Goal: Task Accomplishment & Management: Use online tool/utility

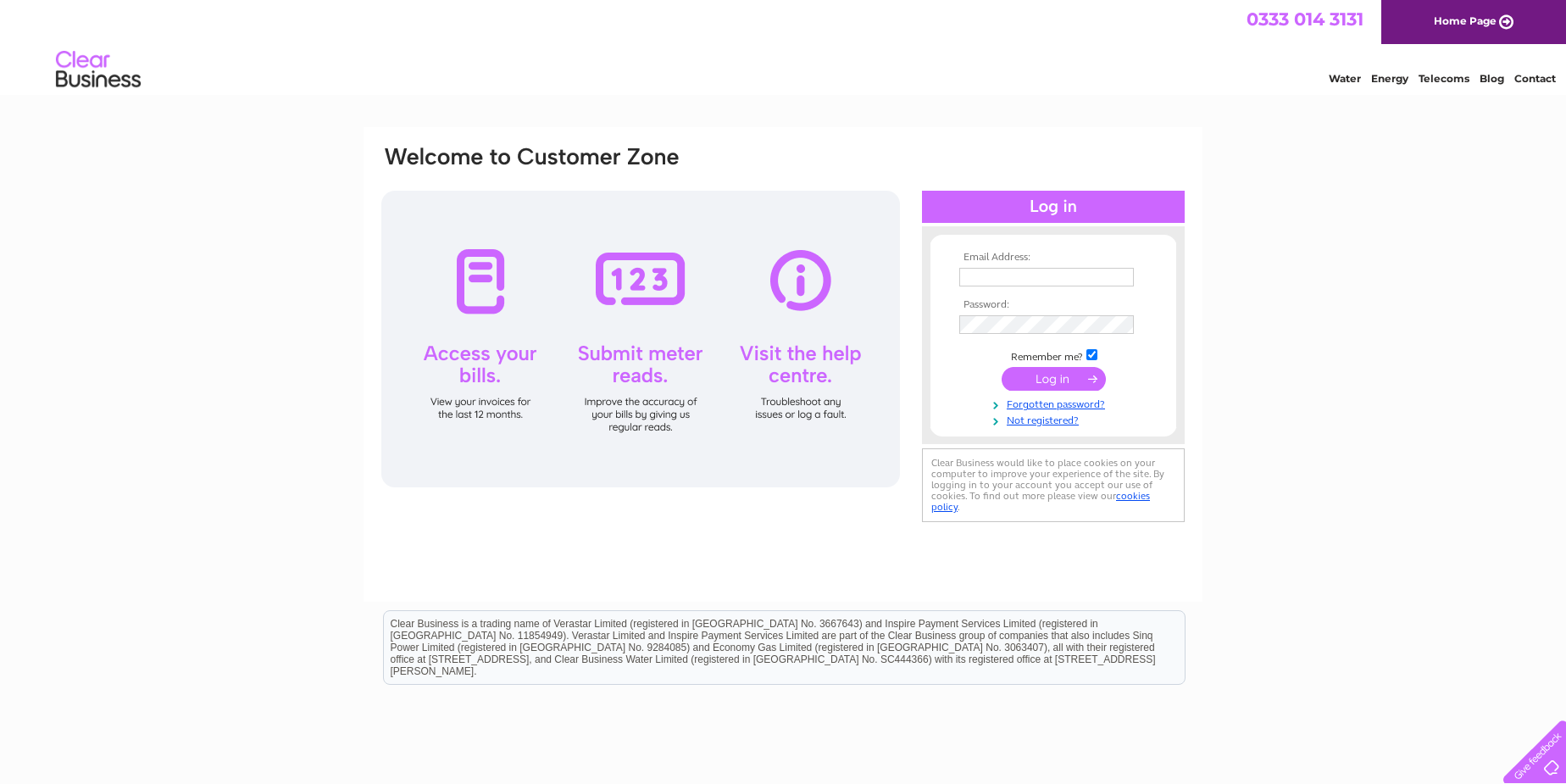
type input "janeturnbull@tpllp.com"
click at [1086, 373] on input "submit" at bounding box center [1053, 379] width 105 height 24
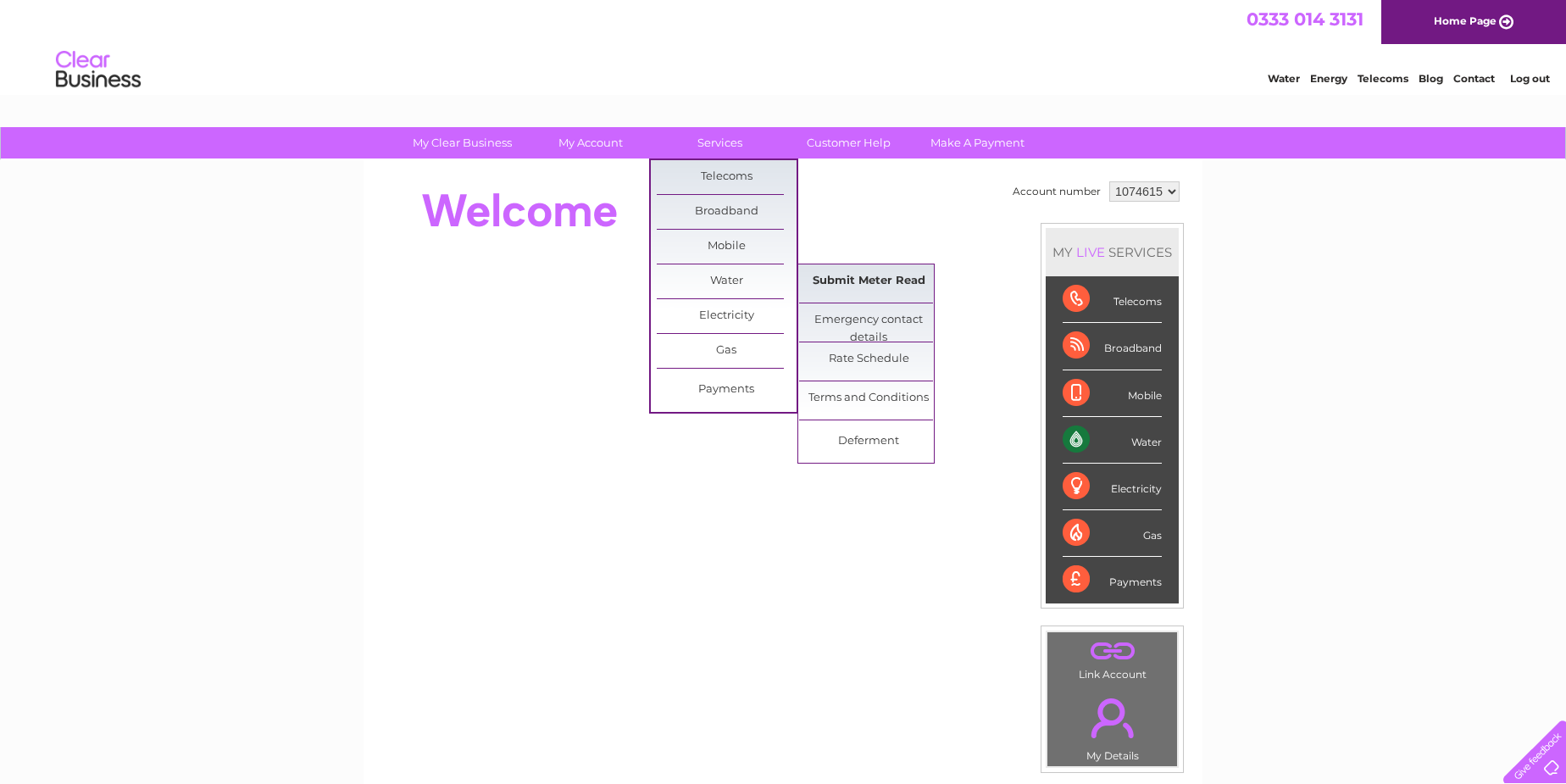
click at [911, 274] on link "Submit Meter Read" at bounding box center [869, 282] width 139 height 34
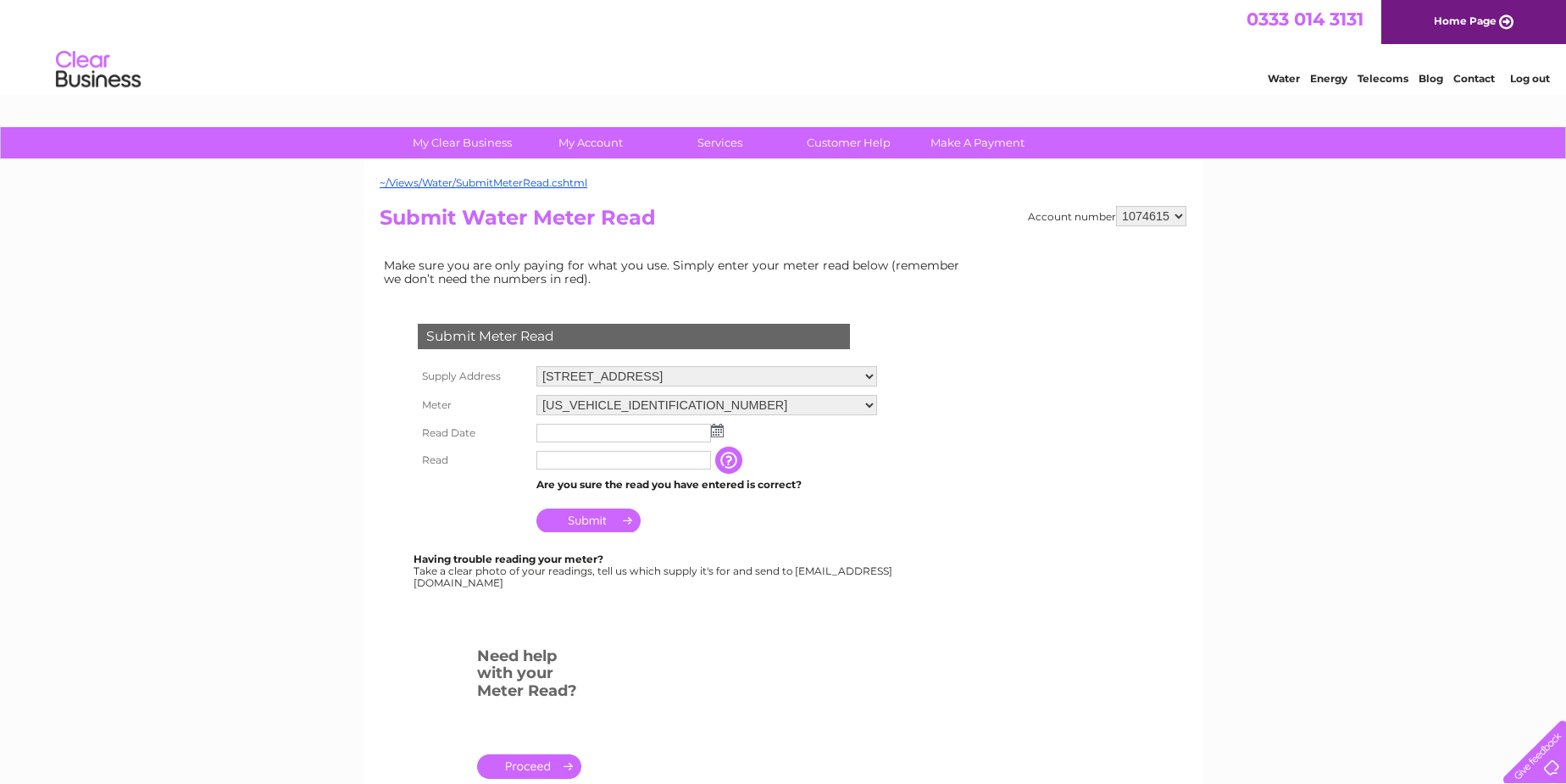
click at [718, 431] on img at bounding box center [717, 431] width 13 height 14
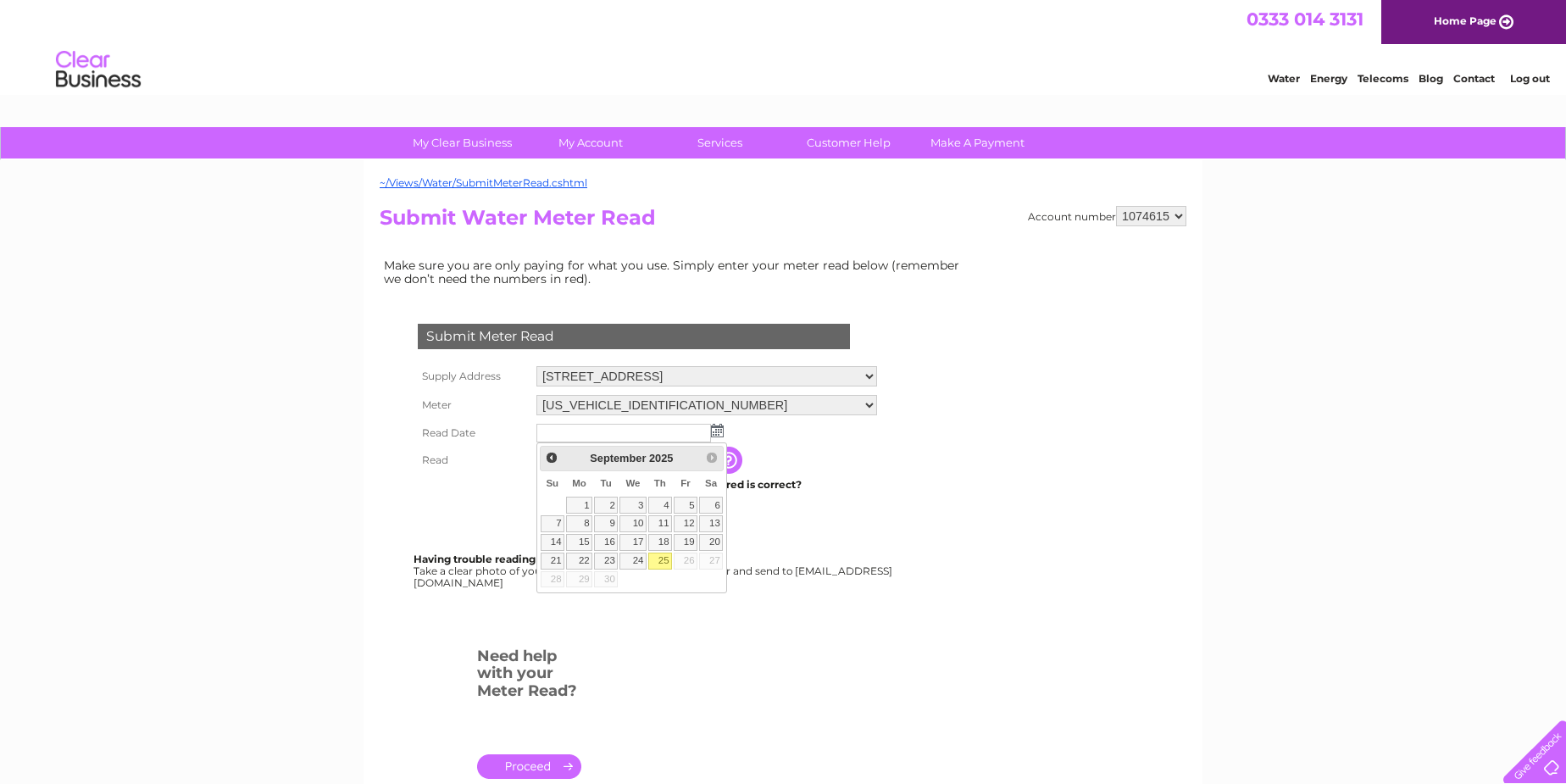
click at [663, 557] on link "25" at bounding box center [660, 560] width 24 height 17
type input "2025/09/25"
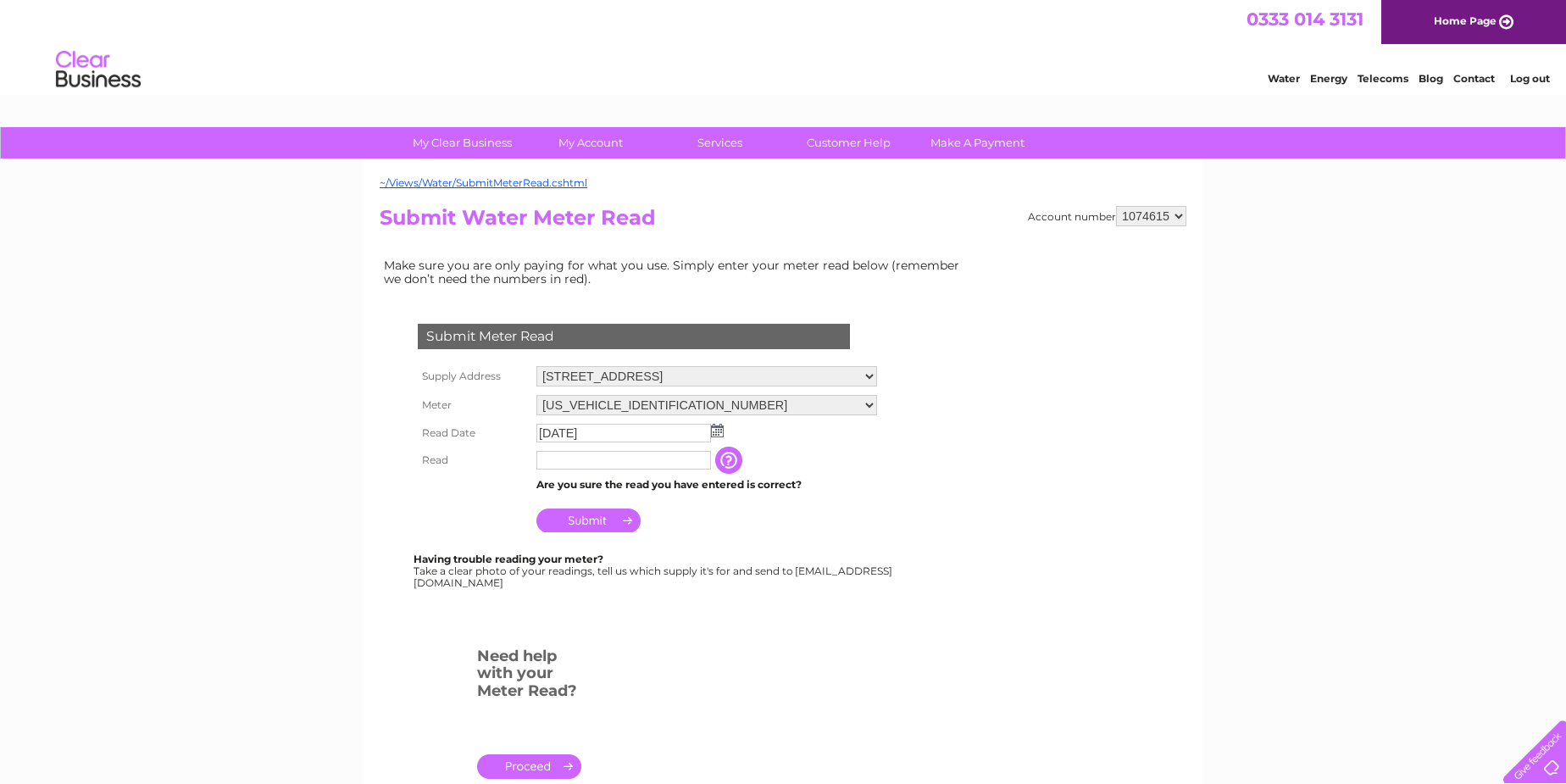
click at [573, 466] on input "text" at bounding box center [623, 460] width 174 height 19
type input "00178"
click at [605, 520] on input "Submit" at bounding box center [588, 520] width 105 height 24
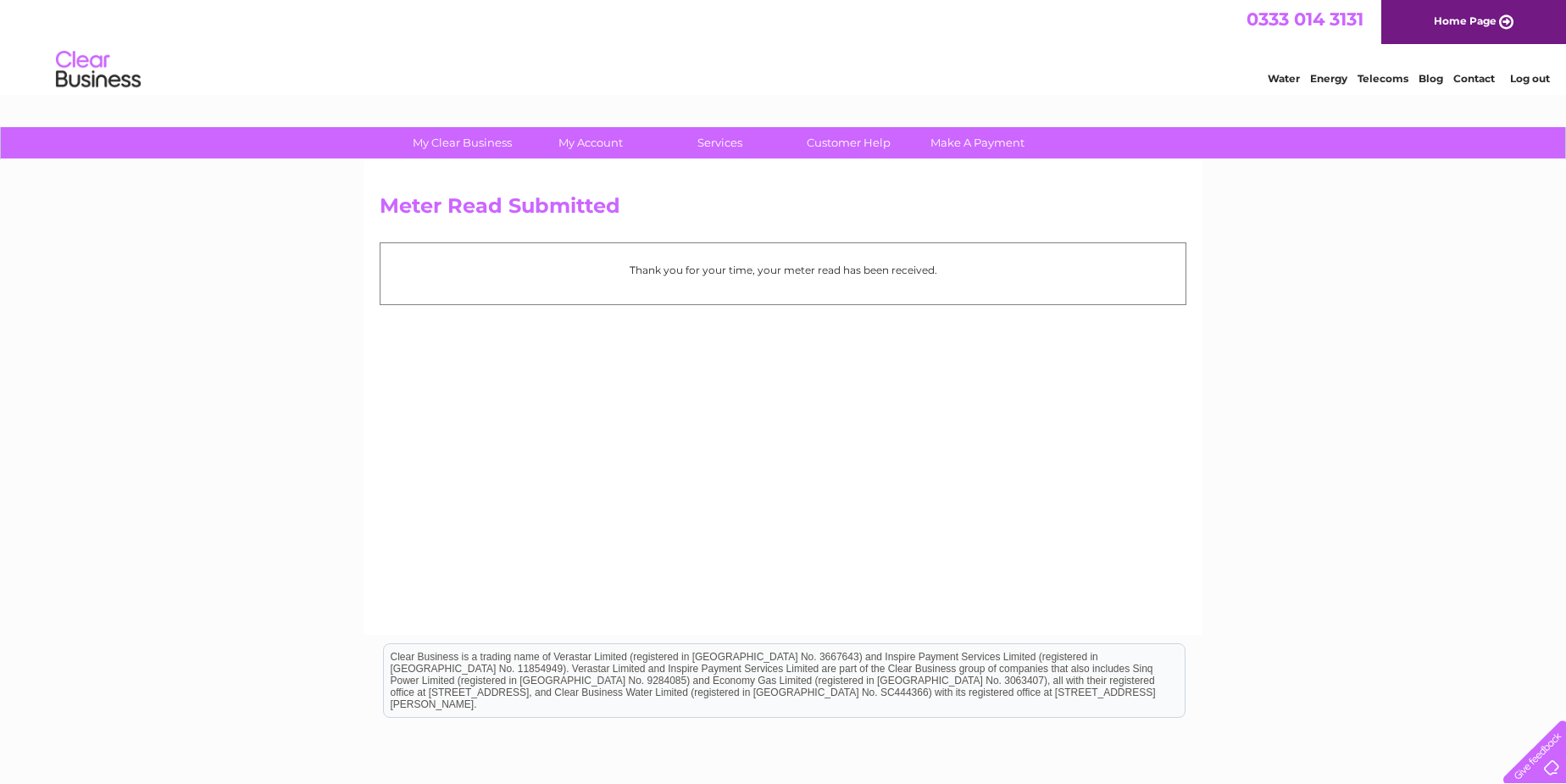
click at [1531, 79] on link "Log out" at bounding box center [1530, 78] width 40 height 13
